Goal: Check status: Check status

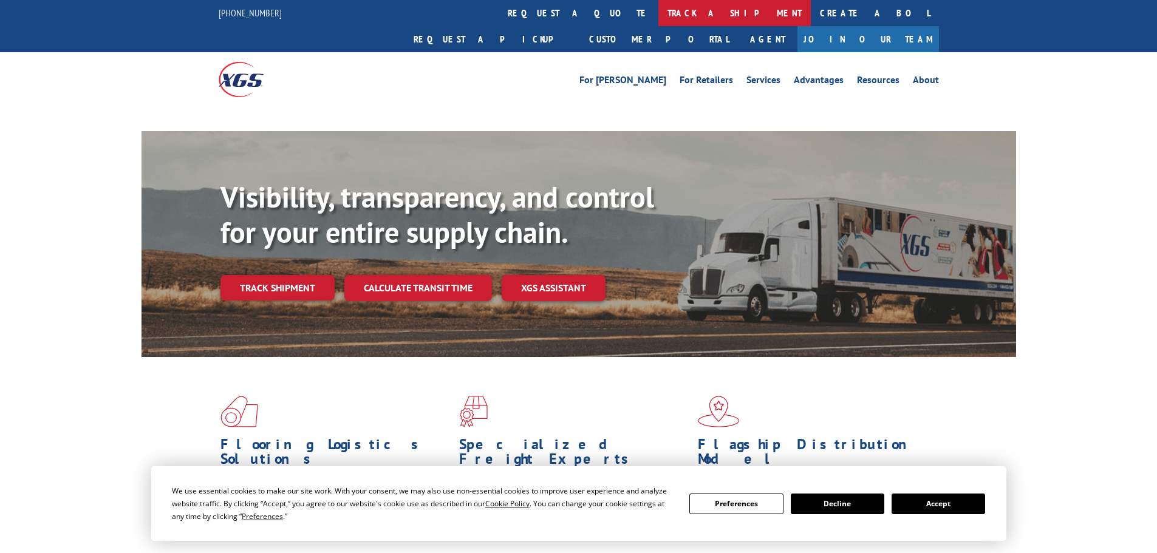
click at [658, 16] on link "track a shipment" at bounding box center [734, 13] width 152 height 26
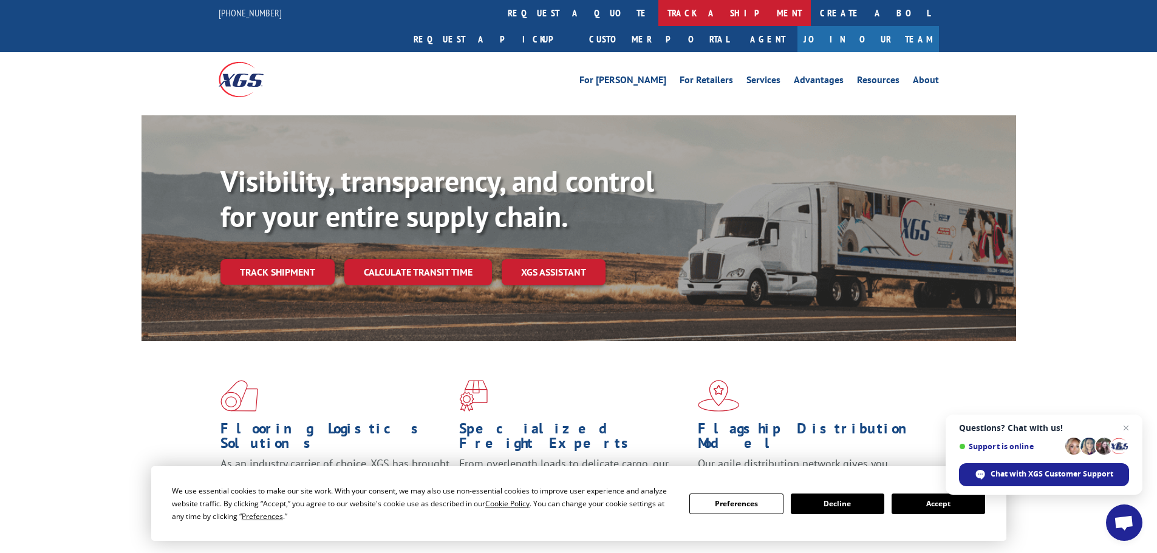
click at [658, 14] on link "track a shipment" at bounding box center [734, 13] width 152 height 26
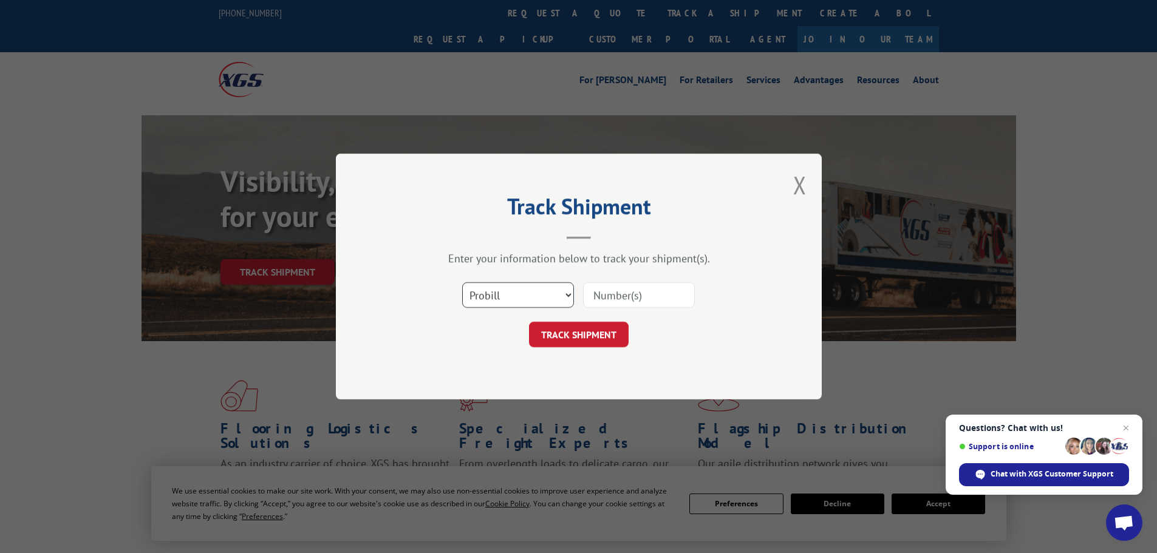
click at [538, 294] on select "Select category... Probill BOL PO" at bounding box center [518, 295] width 112 height 26
select select "po"
click at [462, 282] on select "Select category... Probill BOL PO" at bounding box center [518, 295] width 112 height 26
paste input "24500454"
type input "24500454"
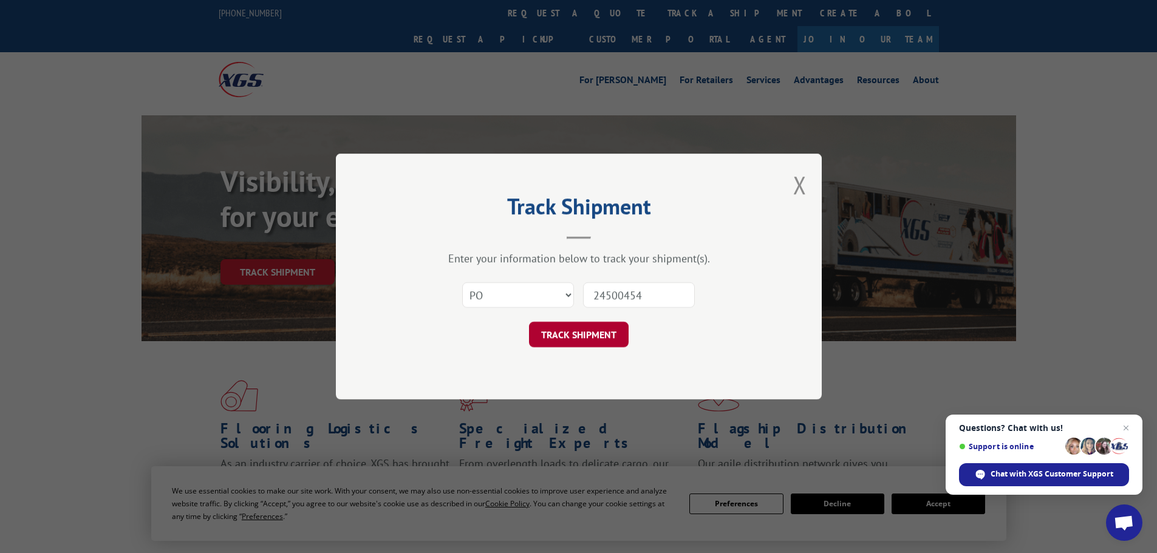
click at [614, 327] on button "TRACK SHIPMENT" at bounding box center [579, 335] width 100 height 26
